Goal: Transaction & Acquisition: Purchase product/service

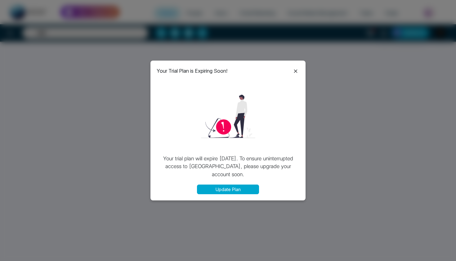
select select "*"
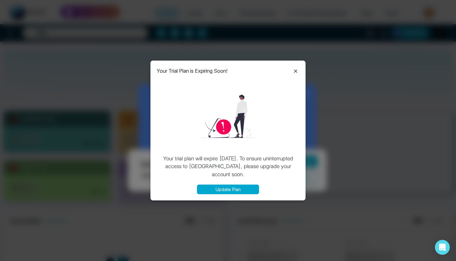
click at [293, 71] on icon at bounding box center [295, 70] width 7 height 7
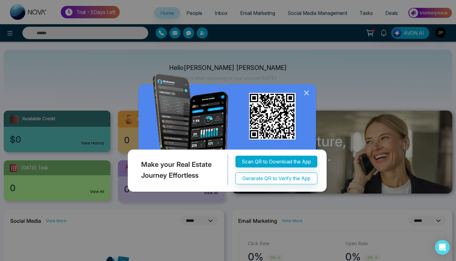
click at [303, 92] on icon at bounding box center [306, 92] width 9 height 9
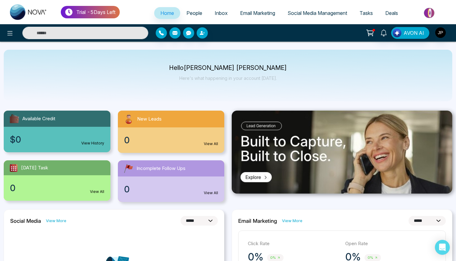
click at [429, 12] on img at bounding box center [429, 13] width 45 height 14
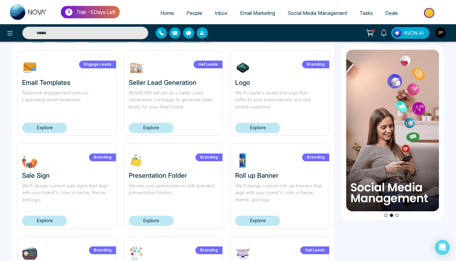
scroll to position [33, 0]
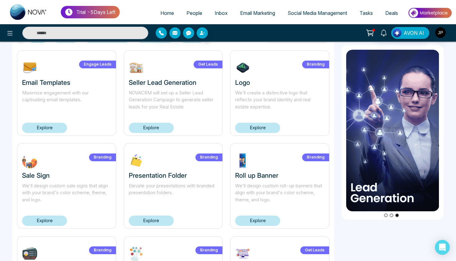
click at [165, 127] on link "Explore" at bounding box center [151, 128] width 45 height 10
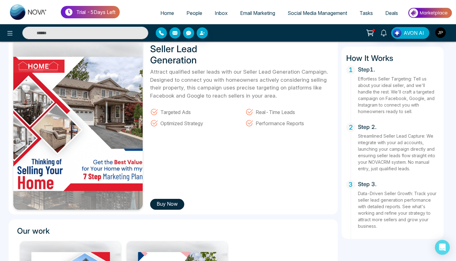
scroll to position [51, 0]
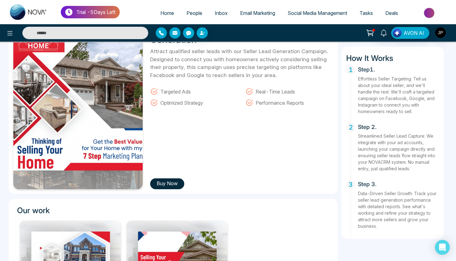
click at [174, 184] on button "Buy Now" at bounding box center [167, 183] width 34 height 11
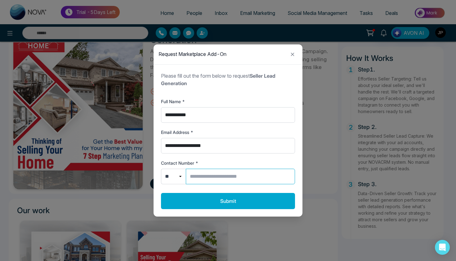
click at [221, 176] on input "Contact Number *" at bounding box center [240, 176] width 109 height 16
click at [292, 54] on icon "Close modal" at bounding box center [292, 54] width 3 height 3
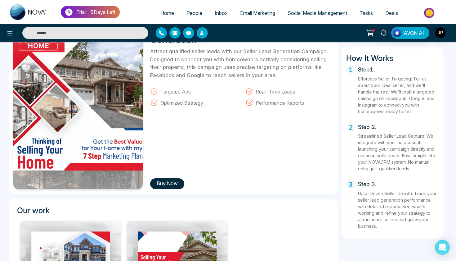
drag, startPoint x: 178, startPoint y: 166, endPoint x: 162, endPoint y: 171, distance: 16.9
click at [162, 171] on div "Seller Lead Generation Attract qualified seller leads with our Seller Lead Gene…" at bounding box center [239, 103] width 186 height 171
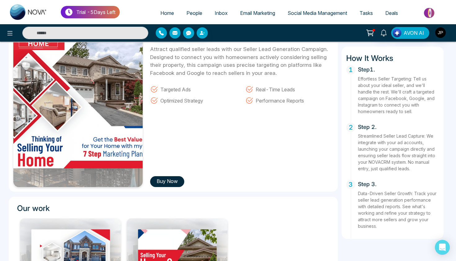
scroll to position [51, 0]
